Goal: Task Accomplishment & Management: Use online tool/utility

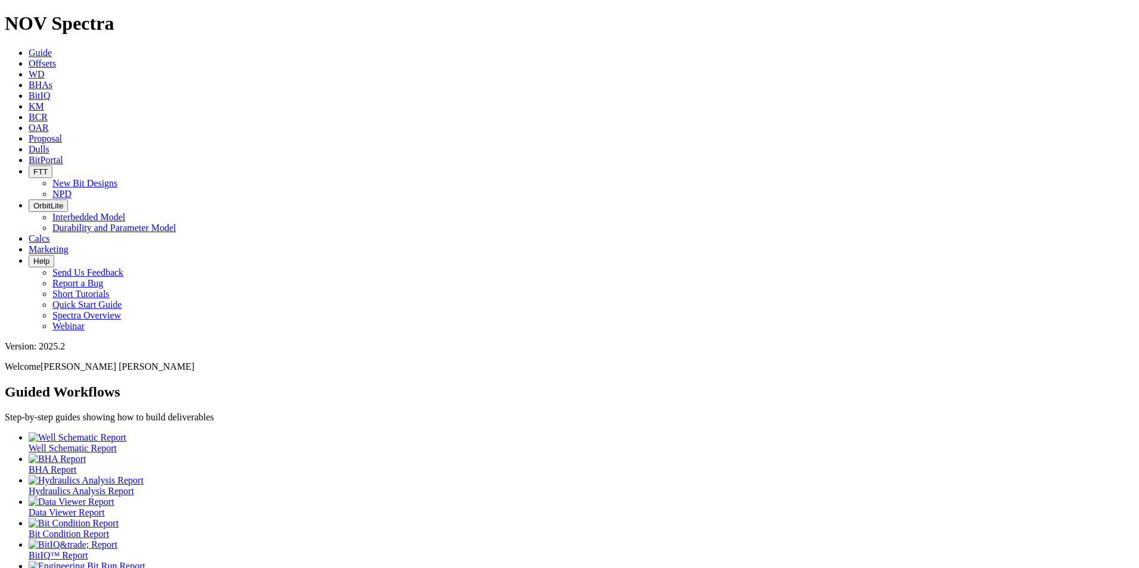
click at [49, 144] on link "Dulls" at bounding box center [39, 149] width 21 height 10
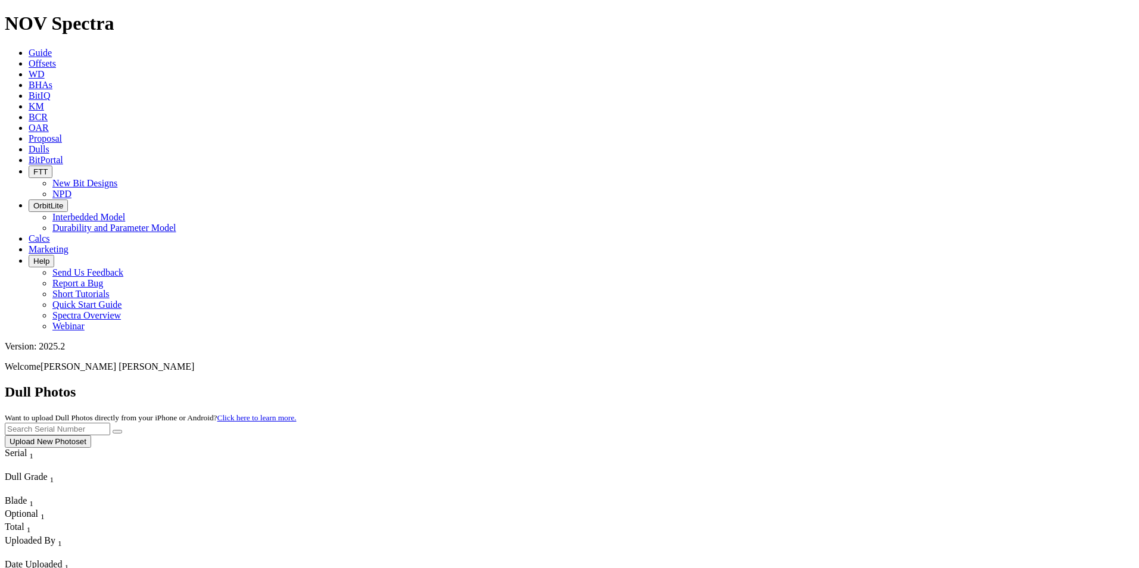
click at [91, 435] on button "Upload New Photoset" at bounding box center [48, 441] width 86 height 13
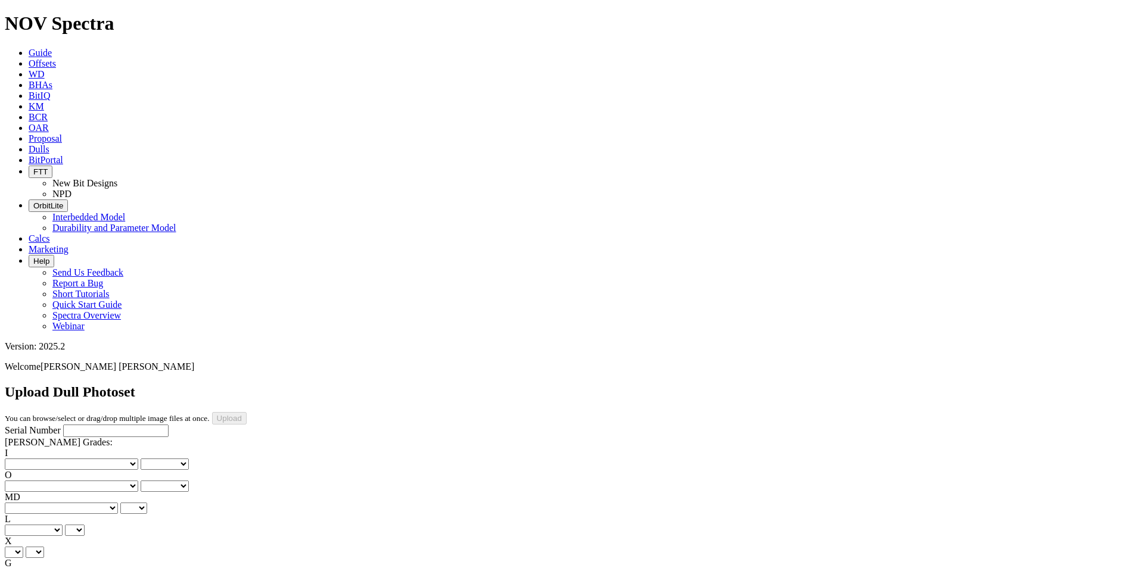
click at [88, 425] on div "Serial Number" at bounding box center [569, 431] width 1129 height 13
click at [77, 425] on input "Serial Number" at bounding box center [115, 431] width 105 height 13
drag, startPoint x: 144, startPoint y: 24, endPoint x: 193, endPoint y: 23, distance: 49.4
click at [52, 48] on span "Guide" at bounding box center [40, 53] width 23 height 10
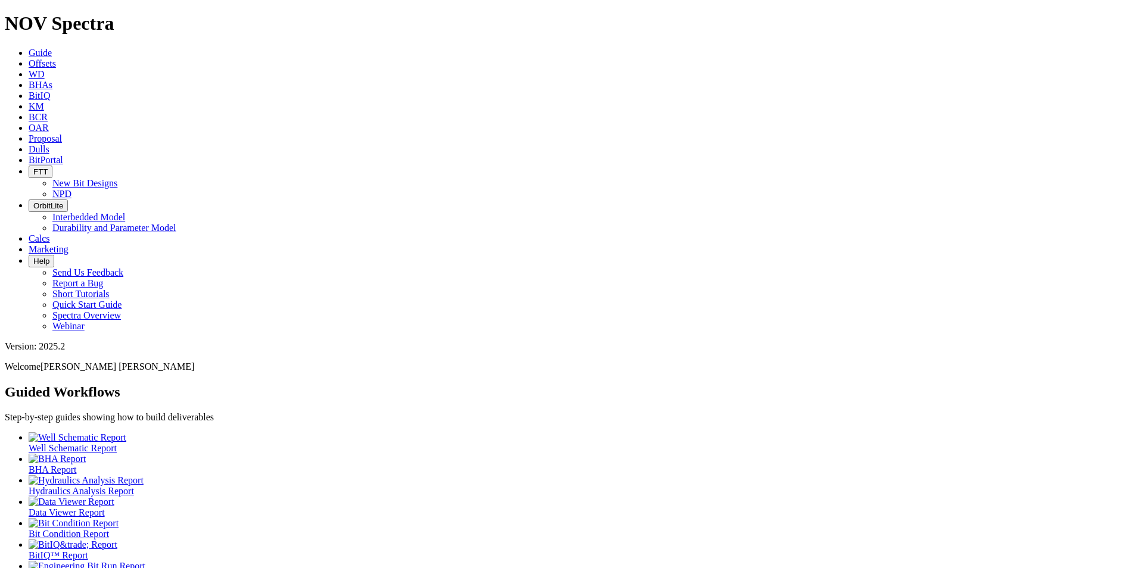
click at [49, 144] on link "Dulls" at bounding box center [39, 149] width 21 height 10
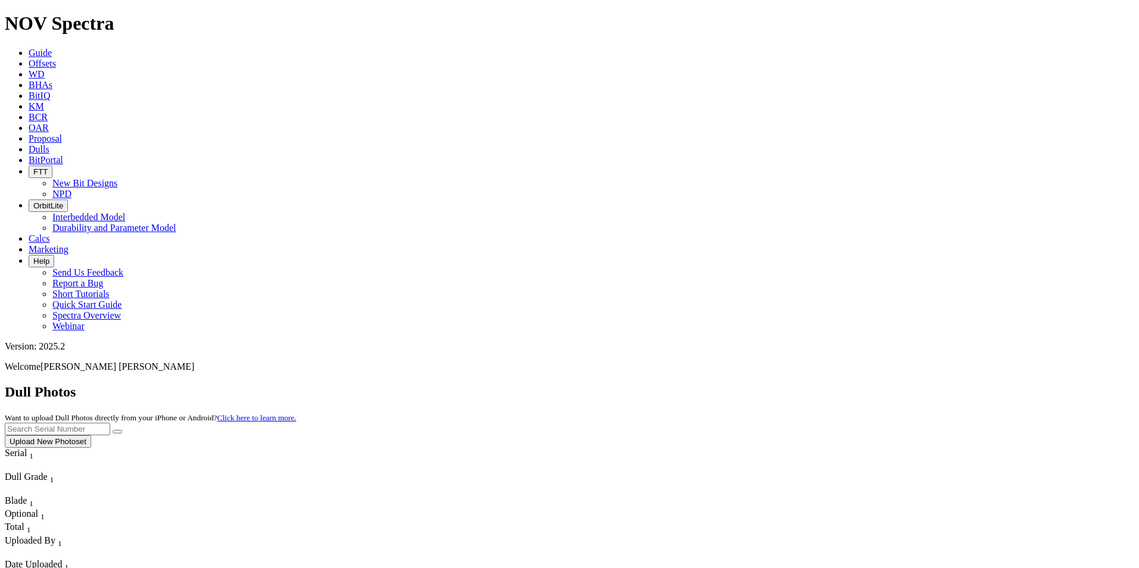
click at [91, 435] on button "Upload New Photoset" at bounding box center [48, 441] width 86 height 13
click at [56, 58] on link "Offsets" at bounding box center [42, 63] width 27 height 10
click at [29, 48] on icon at bounding box center [29, 53] width 0 height 10
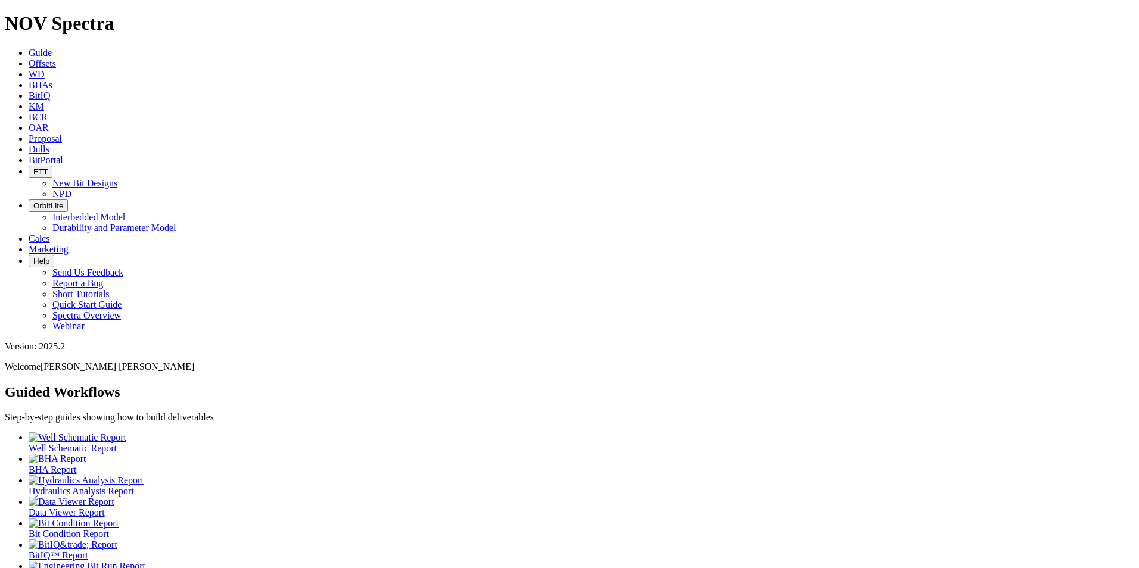
click at [49, 144] on span "Dulls" at bounding box center [39, 149] width 21 height 10
